Goal: Check status: Check status

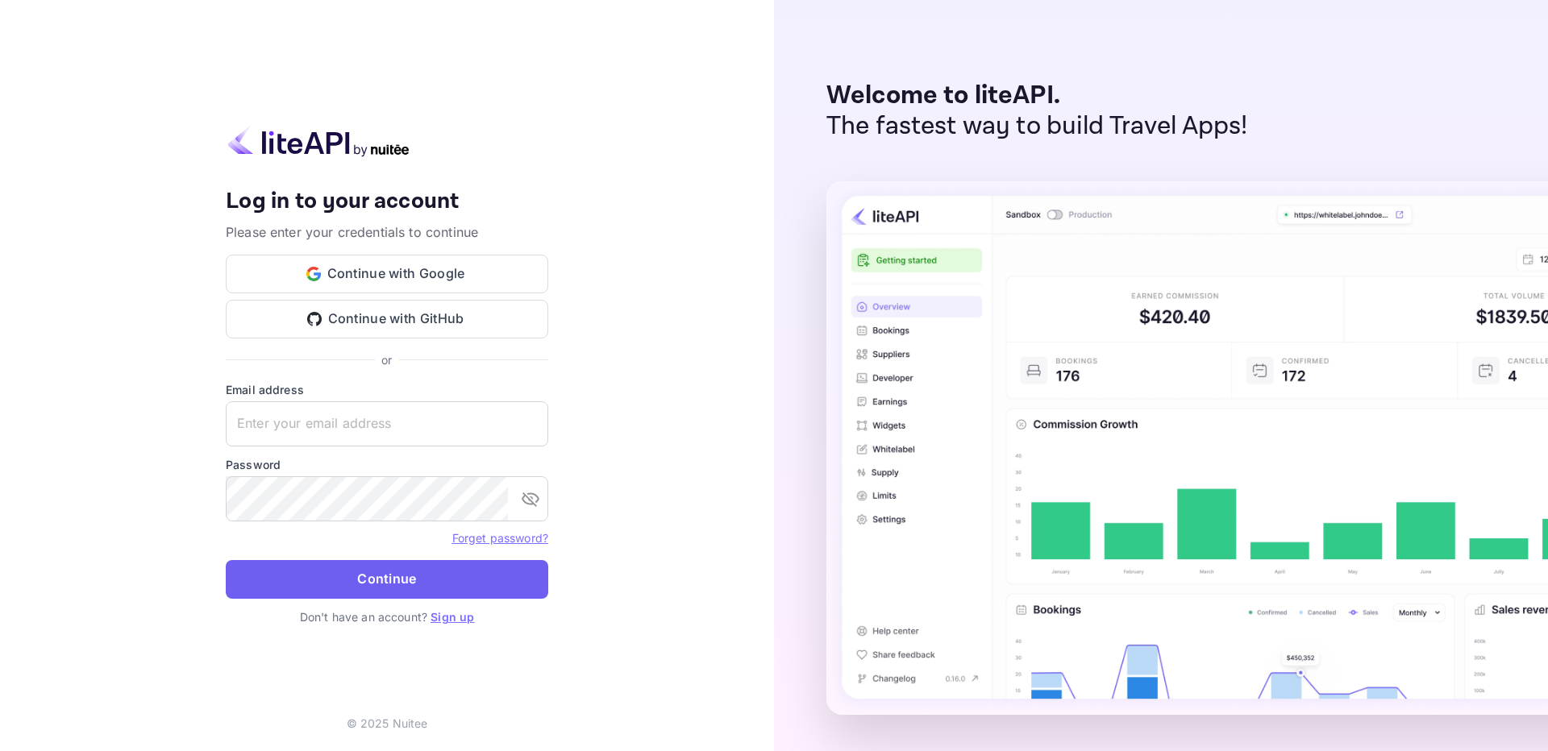
type input "[EMAIL_ADDRESS][DOMAIN_NAME]"
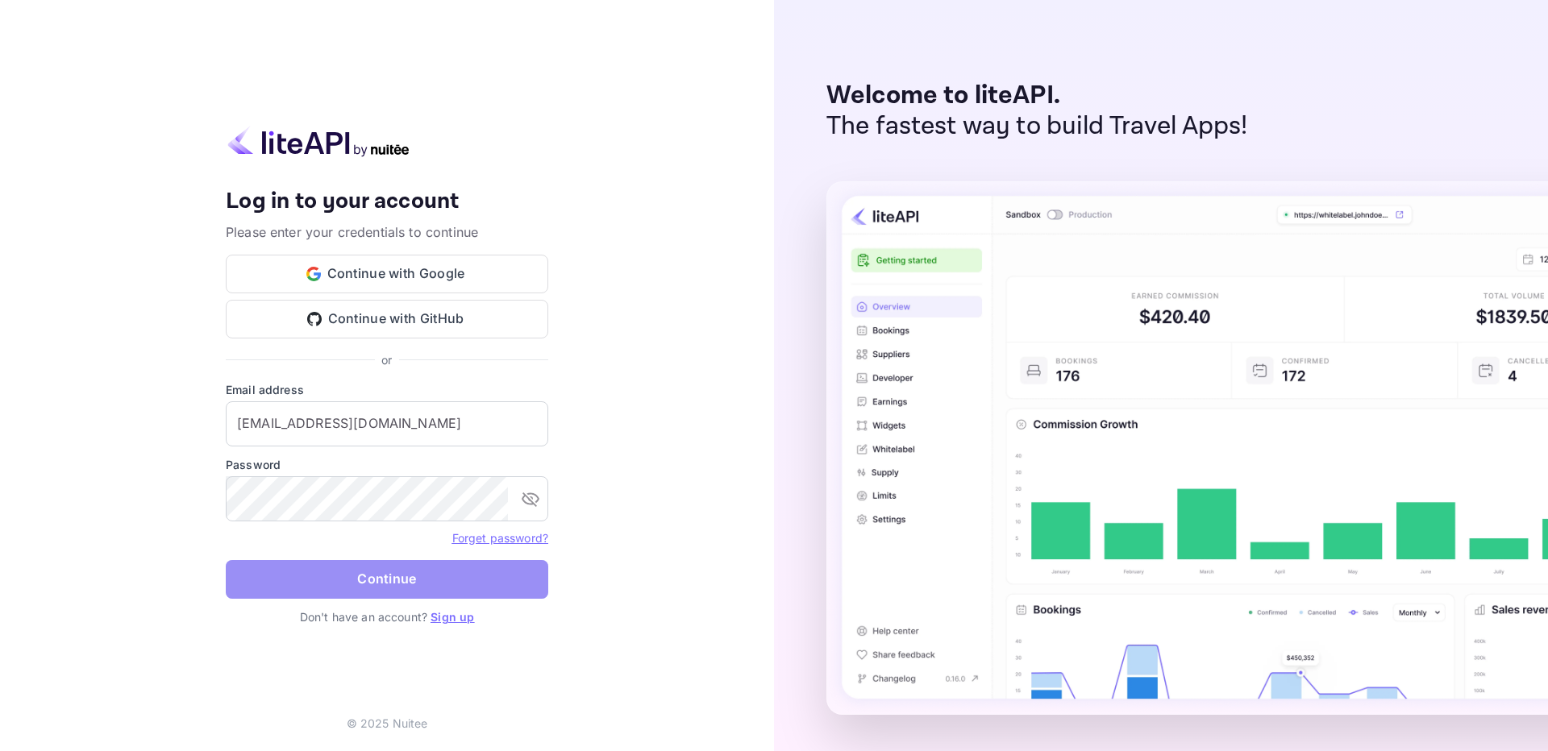
click at [339, 584] on button "Continue" at bounding box center [387, 579] width 322 height 39
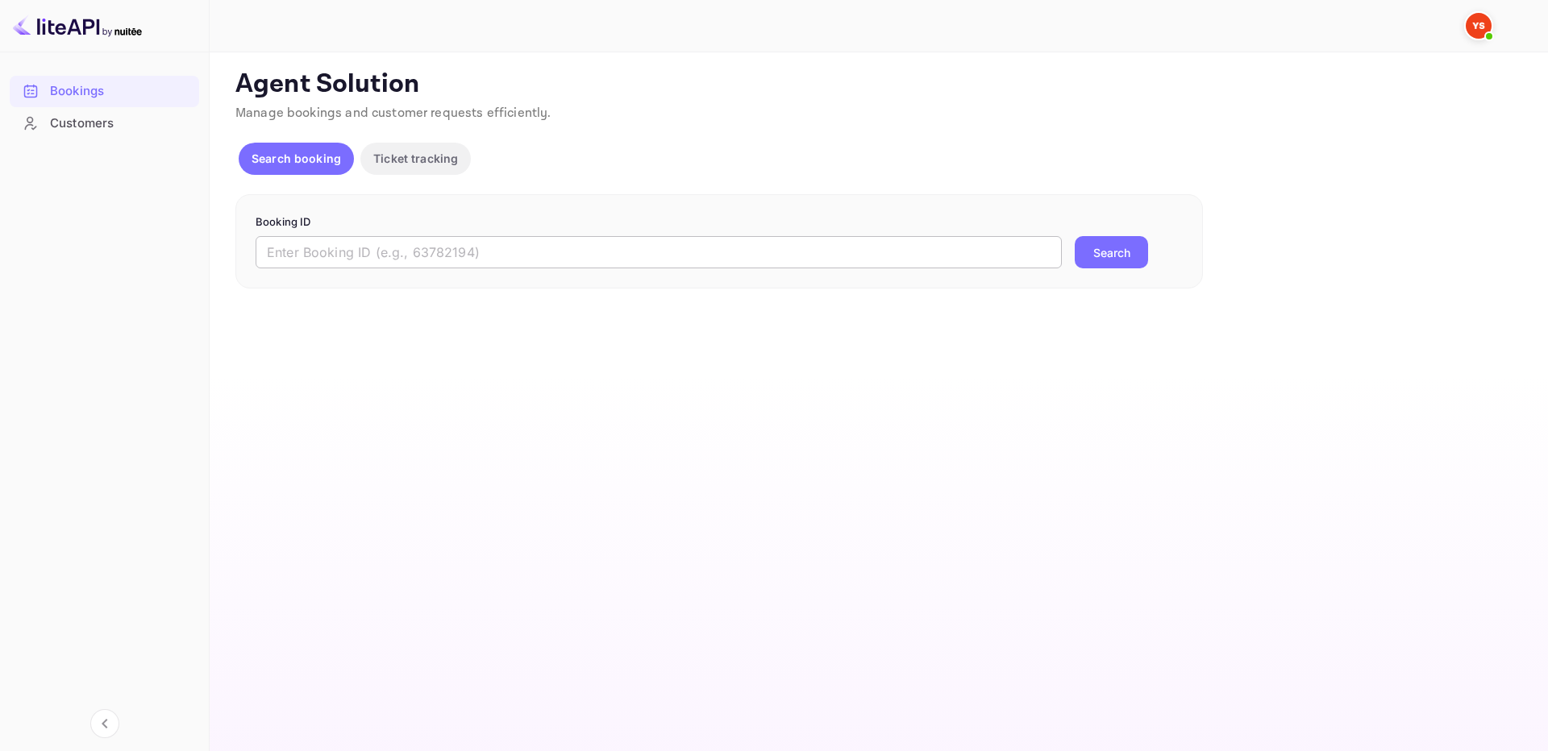
click at [608, 244] on input "text" at bounding box center [659, 252] width 806 height 32
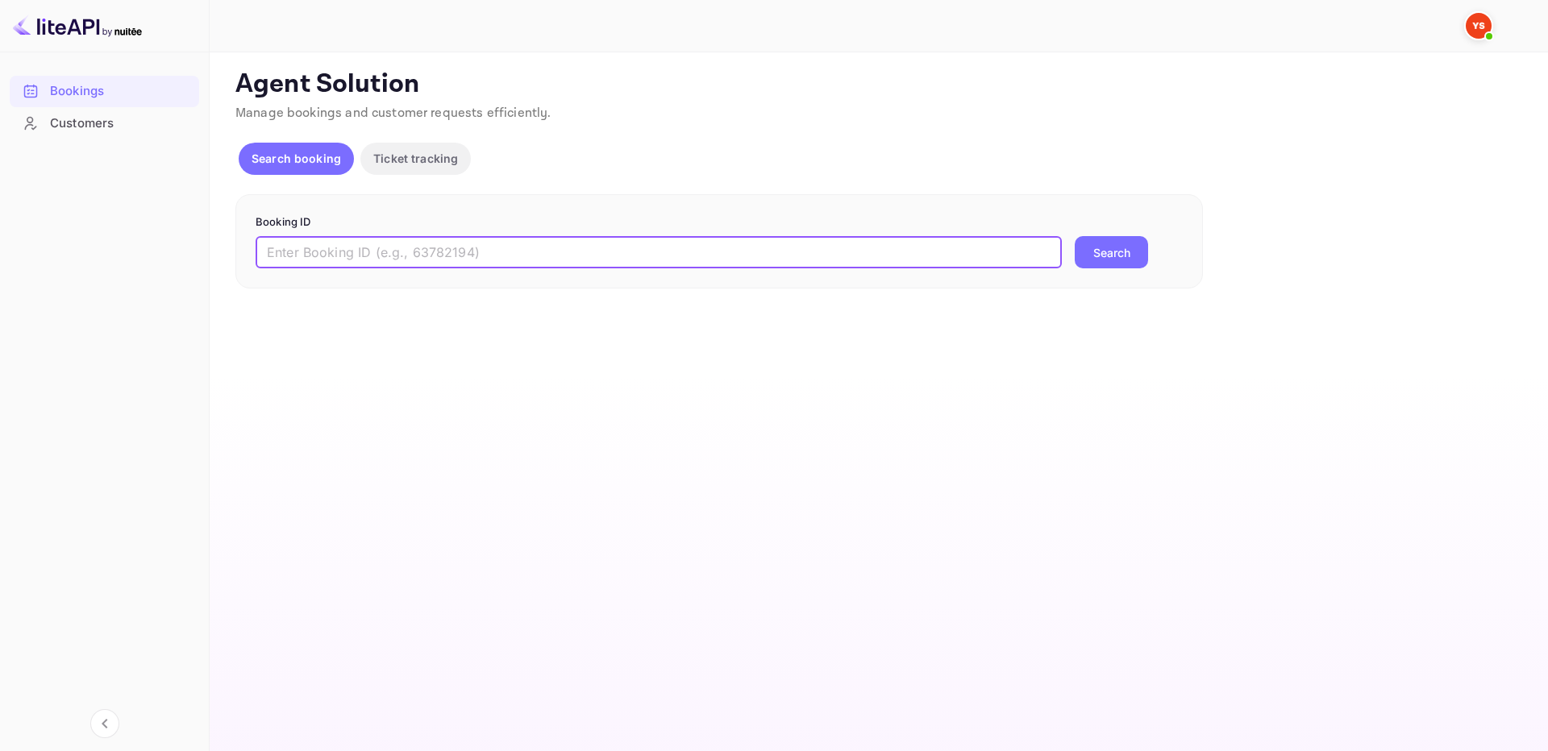
paste input "9138885"
type input "9138885"
click at [1074, 236] on button "Search" at bounding box center [1110, 252] width 73 height 32
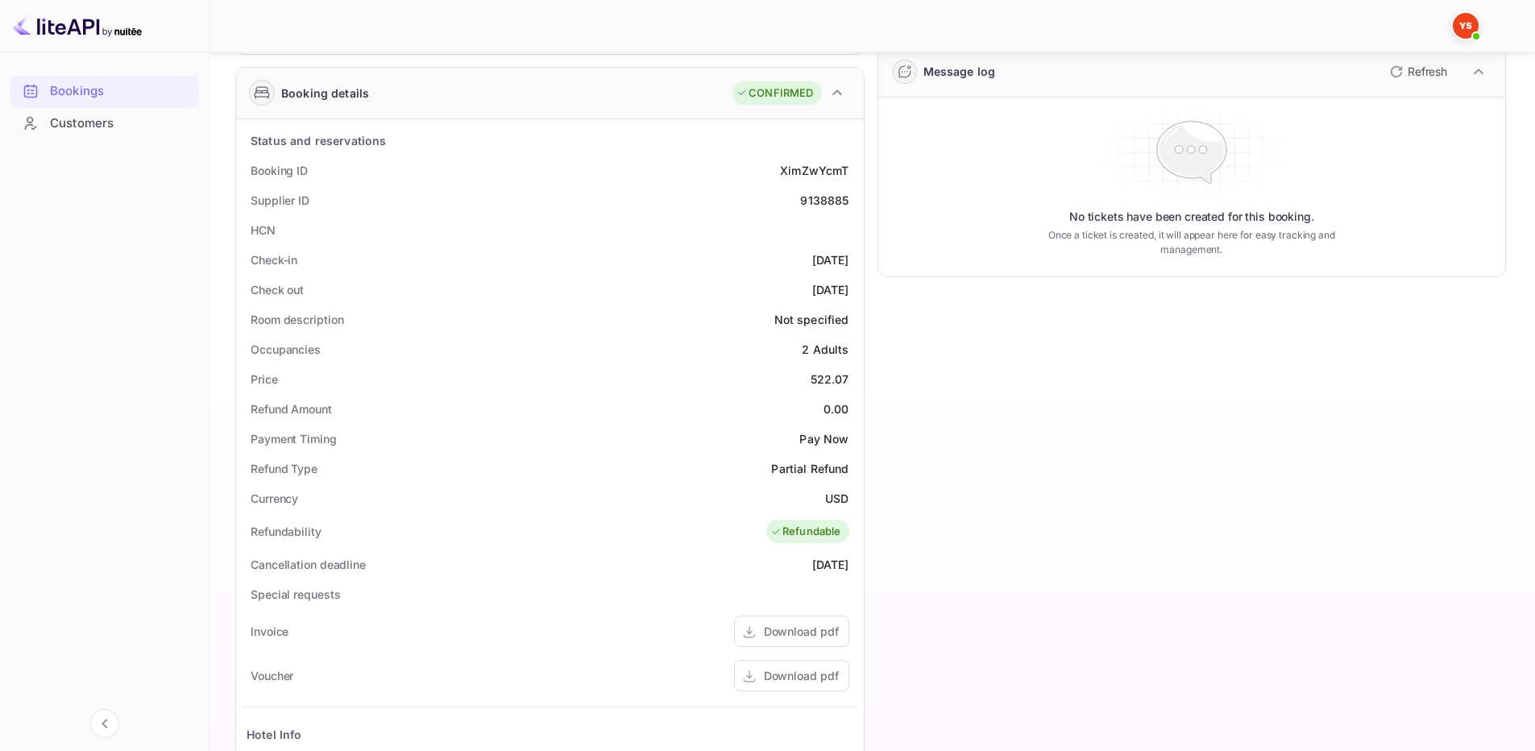
scroll to position [242, 0]
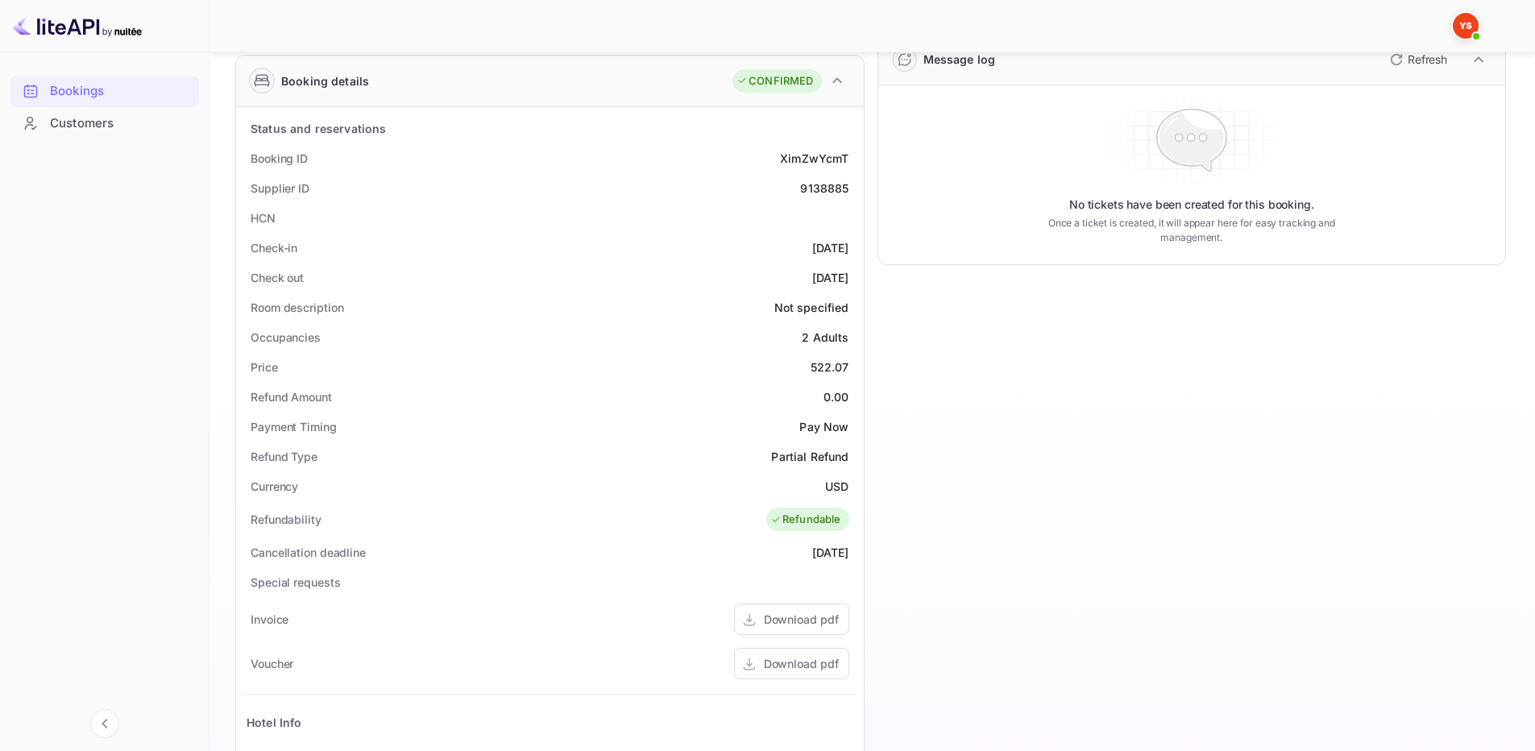
drag, startPoint x: 247, startPoint y: 157, endPoint x: 854, endPoint y: 284, distance: 619.2
click at [854, 284] on div "Status and reservations Booking ID XimZwYcmT Supplier ID 9138885 HCN Check-in […" at bounding box center [550, 551] width 615 height 875
copy div "Booking ID XimZwYcmT Supplier ID 9138885 HCN Check-in [DATE] Check out [DATE]"
click at [524, 359] on div "Price 522.07" at bounding box center [550, 367] width 615 height 30
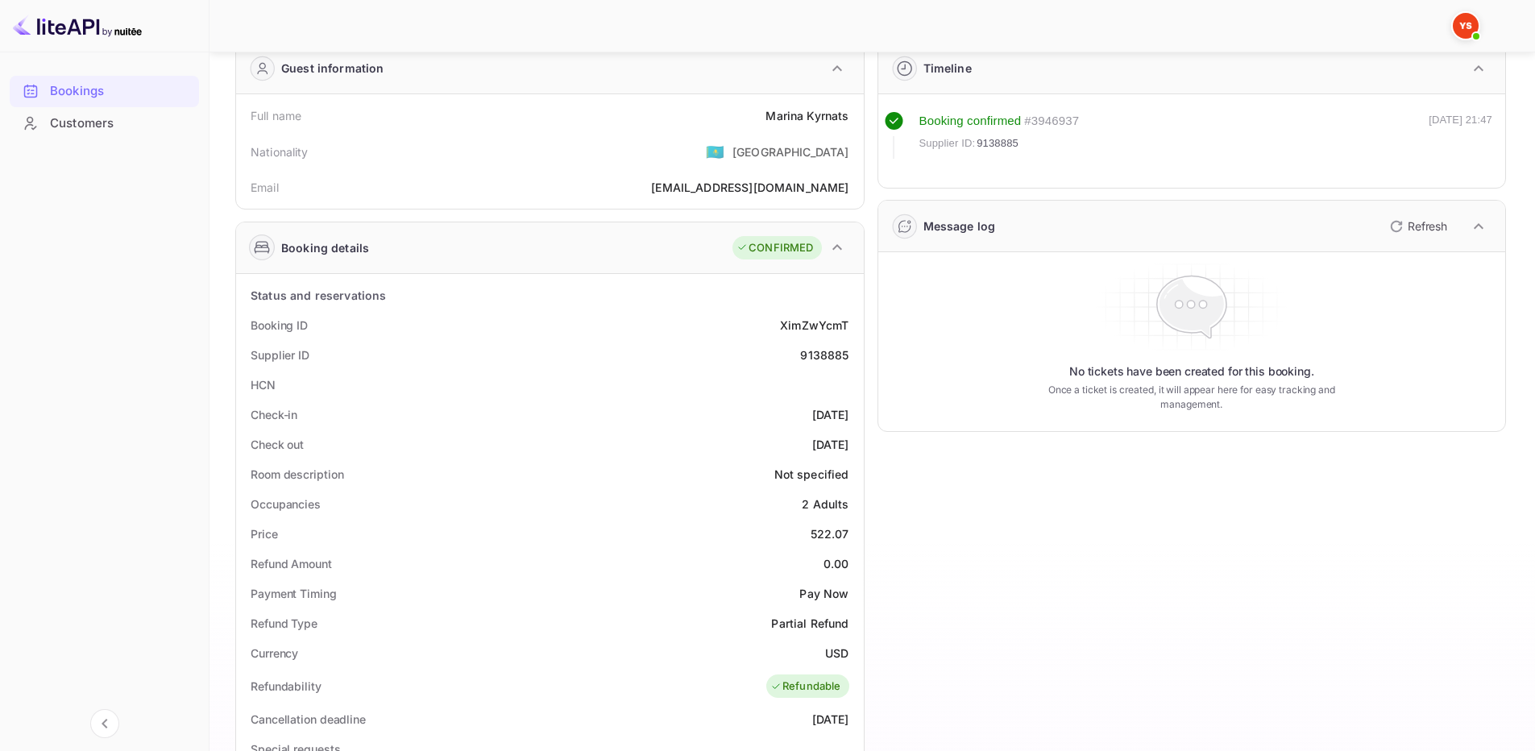
scroll to position [0, 0]
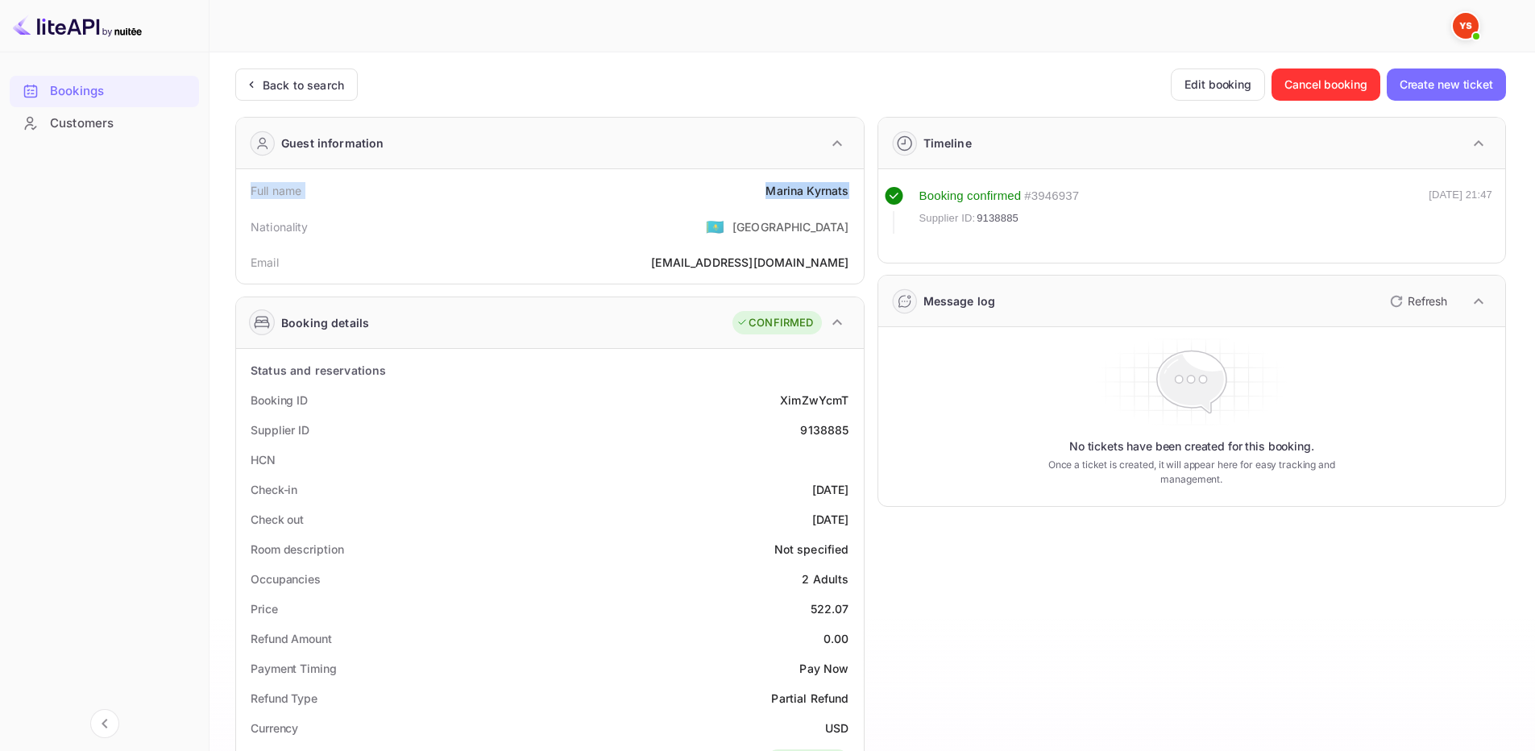
drag, startPoint x: 248, startPoint y: 189, endPoint x: 851, endPoint y: 194, distance: 602.9
click at [851, 194] on div "Full name [PERSON_NAME]" at bounding box center [550, 191] width 615 height 30
copy div "Full name [PERSON_NAME]"
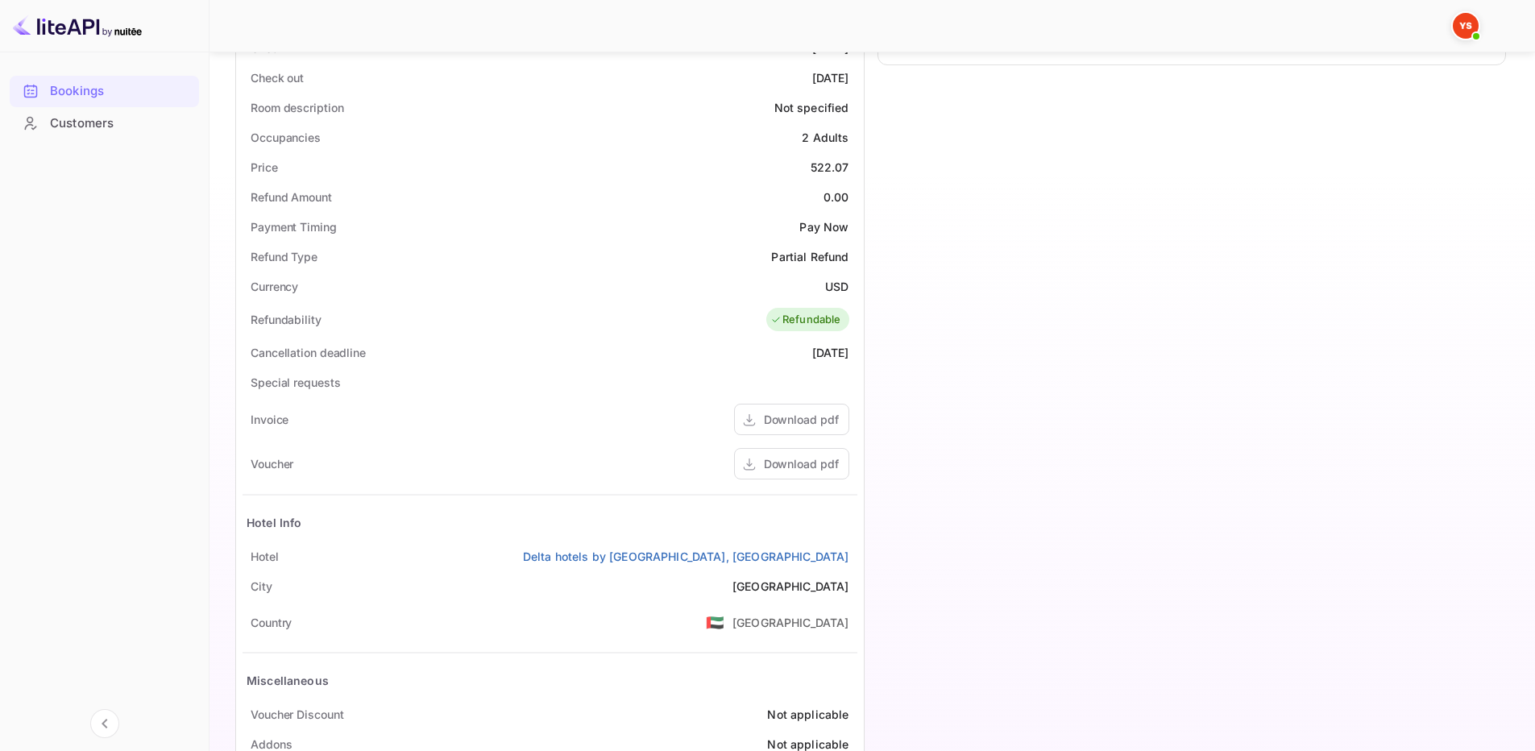
scroll to position [484, 0]
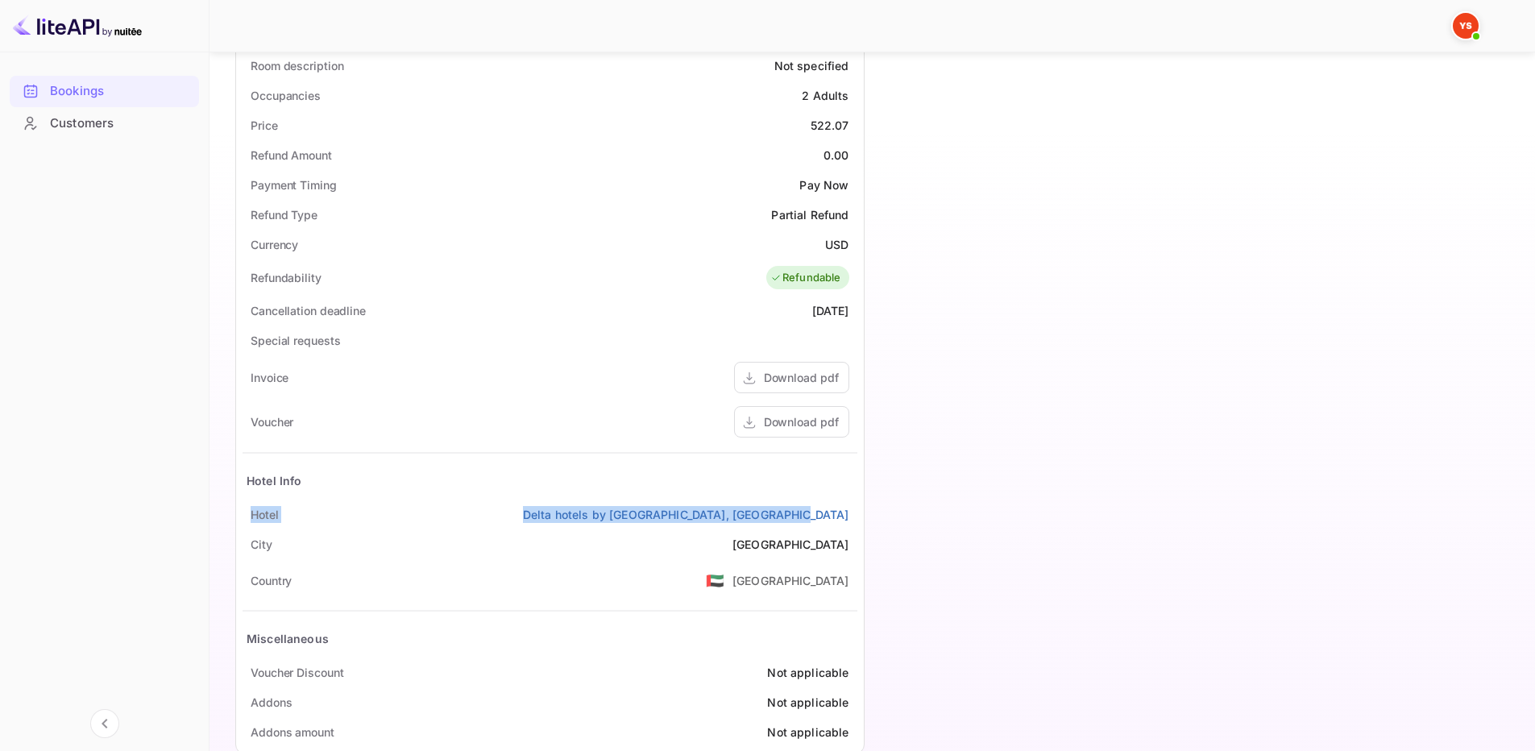
drag, startPoint x: 250, startPoint y: 510, endPoint x: 850, endPoint y: 523, distance: 600.6
click at [850, 523] on div "Hotel Delta hotels by [GEOGRAPHIC_DATA], [GEOGRAPHIC_DATA]" at bounding box center [550, 515] width 615 height 30
copy div "Hotel Delta hotels by [GEOGRAPHIC_DATA], [GEOGRAPHIC_DATA]"
